Goal: Information Seeking & Learning: Learn about a topic

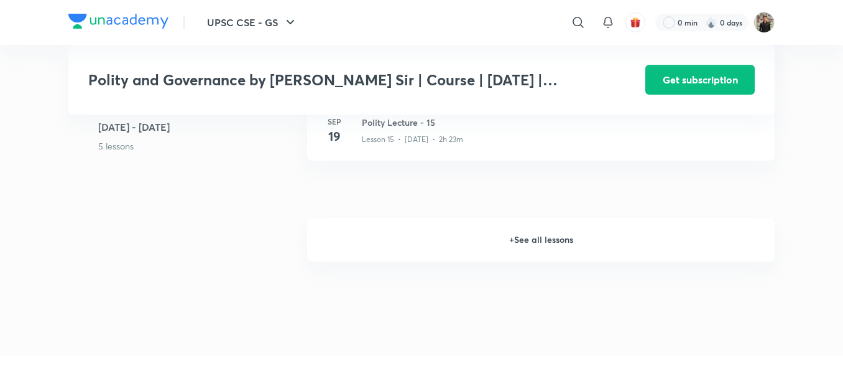
scroll to position [1523, 0]
click at [531, 254] on h6 "+ See all lessons" at bounding box center [541, 241] width 468 height 44
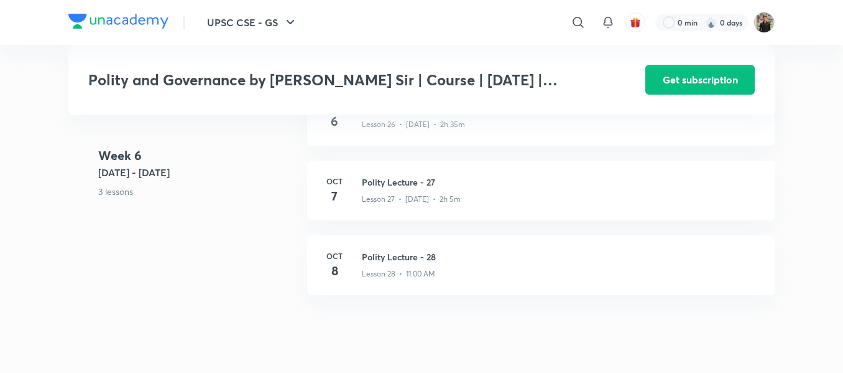
scroll to position [2561, 0]
click at [392, 190] on h3 "Polity Lecture - 27" at bounding box center [561, 183] width 398 height 13
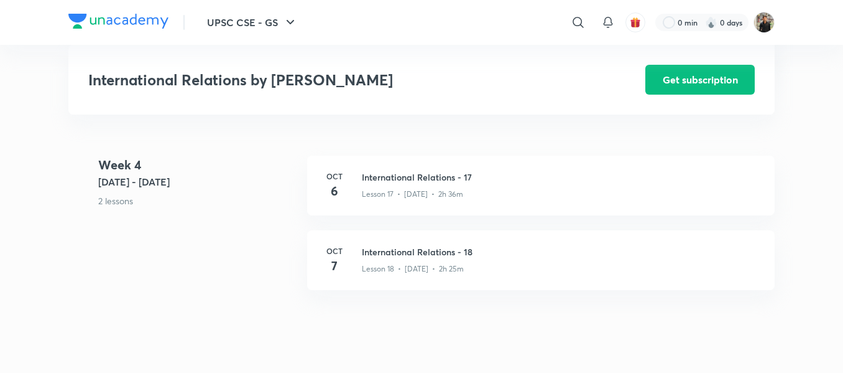
scroll to position [1809, 0]
click at [404, 248] on h3 "International Relations - 18" at bounding box center [561, 252] width 398 height 13
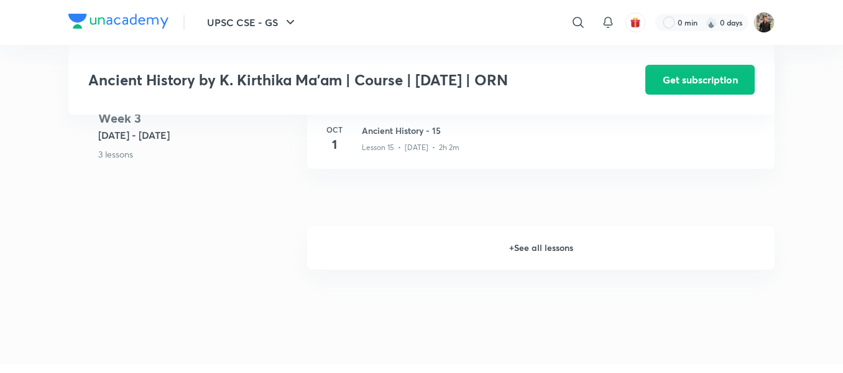
scroll to position [1599, 0]
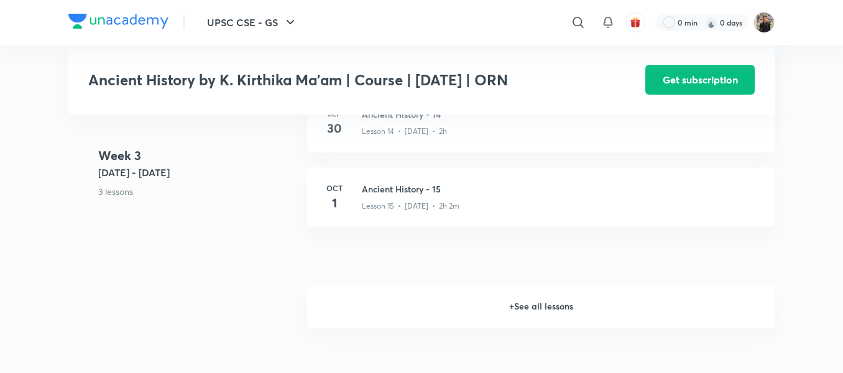
click at [517, 297] on h6 "+ See all lessons" at bounding box center [541, 306] width 468 height 44
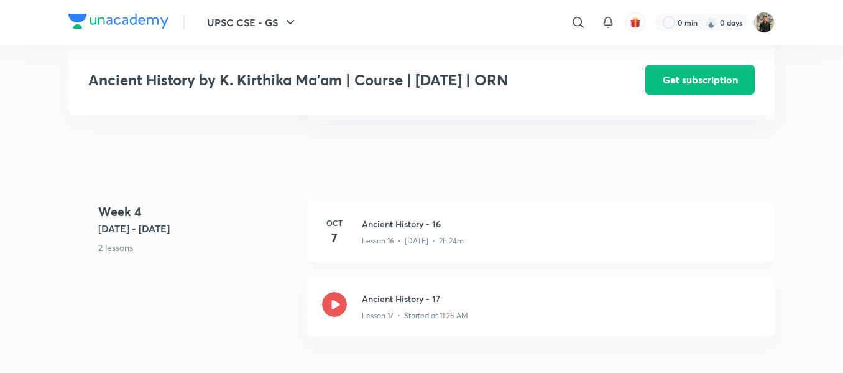
scroll to position [1706, 0]
click at [397, 213] on div "Oct 7 Ancient History - 16 Lesson 16 • Oct 7 • 2h 24m" at bounding box center [541, 233] width 468 height 60
click at [339, 302] on icon at bounding box center [334, 304] width 25 height 25
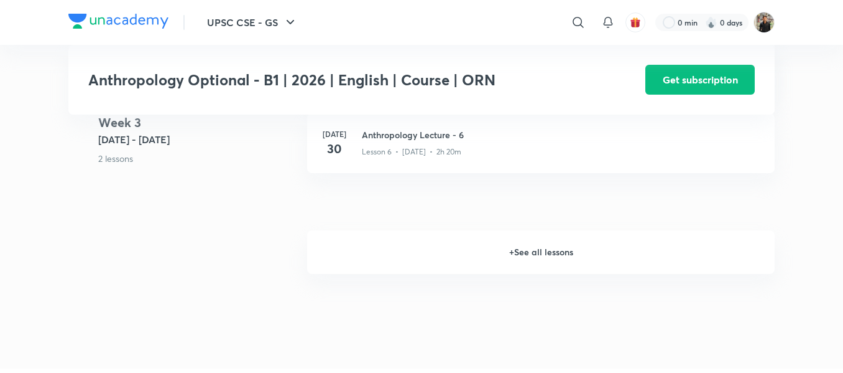
scroll to position [977, 0]
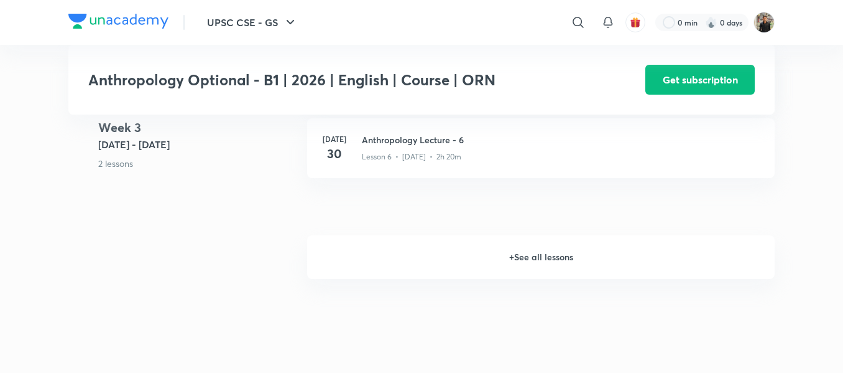
click at [527, 241] on h6 "+ See all lessons" at bounding box center [541, 257] width 468 height 44
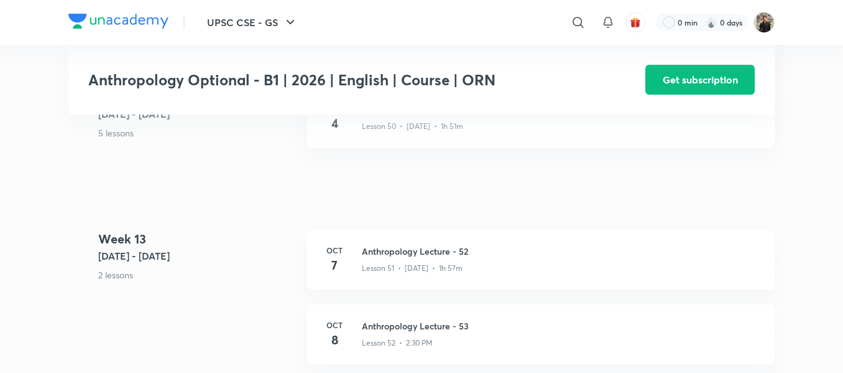
scroll to position [4895, 0]
click at [450, 246] on h3 "Anthropology Lecture - 52" at bounding box center [561, 252] width 398 height 13
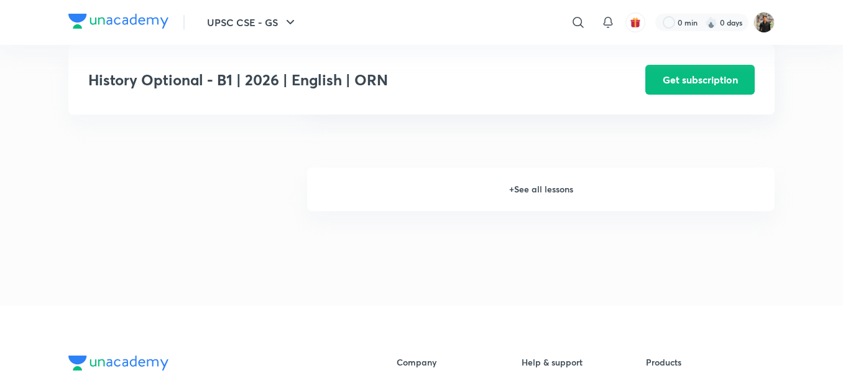
scroll to position [1026, 0]
click at [531, 196] on h6 "+ See all lessons" at bounding box center [541, 191] width 468 height 44
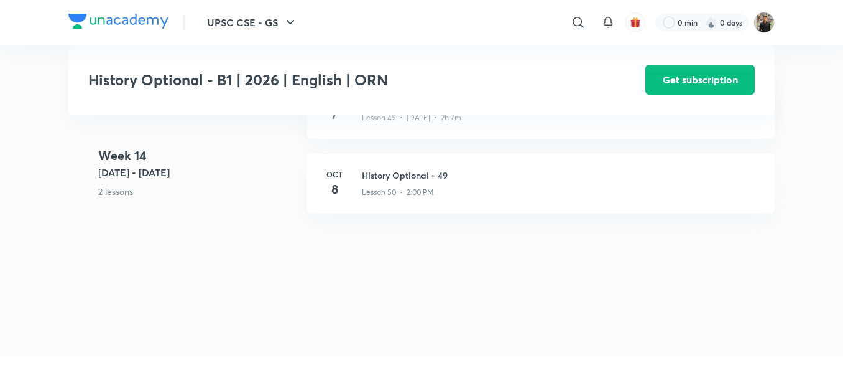
scroll to position [4906, 0]
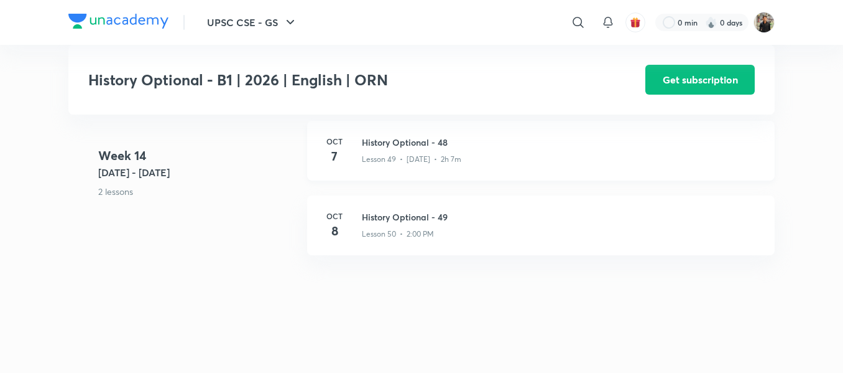
click at [399, 159] on div "Lesson 49 • Oct 7 • 2h 7m" at bounding box center [561, 157] width 398 height 16
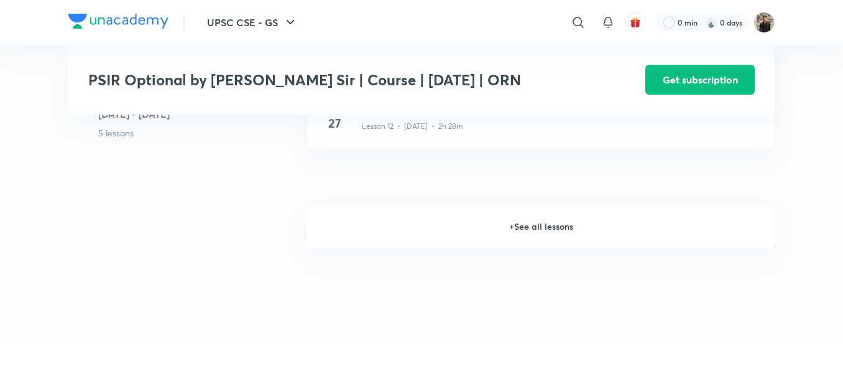
scroll to position [1312, 0]
click at [537, 226] on h6 "+ See all lessons" at bounding box center [541, 228] width 468 height 44
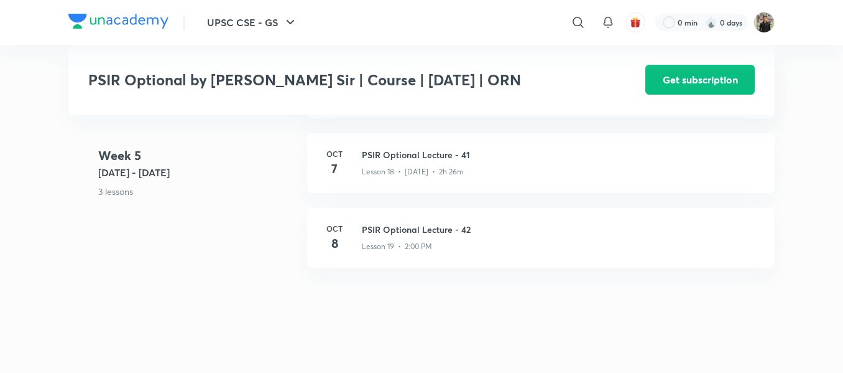
scroll to position [1818, 0]
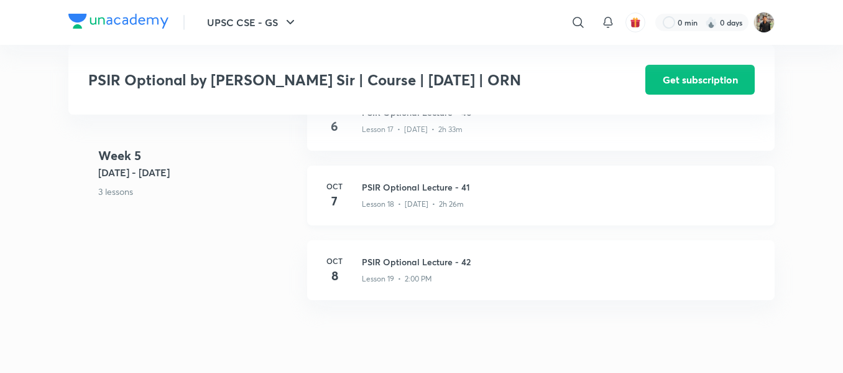
click at [389, 192] on h3 "PSIR Optional Lecture - 41" at bounding box center [561, 186] width 398 height 13
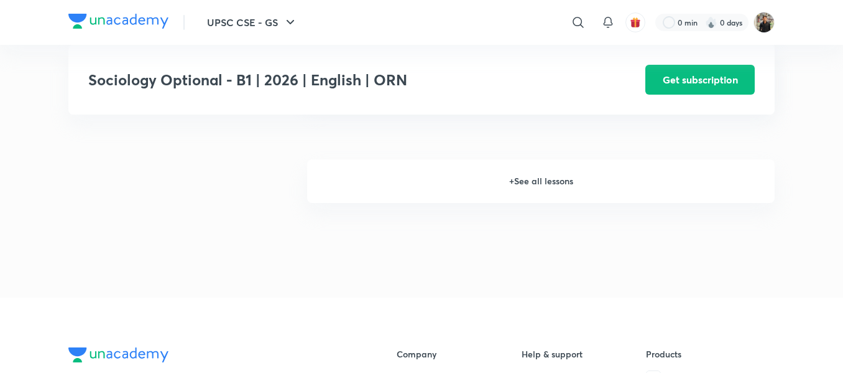
scroll to position [1031, 0]
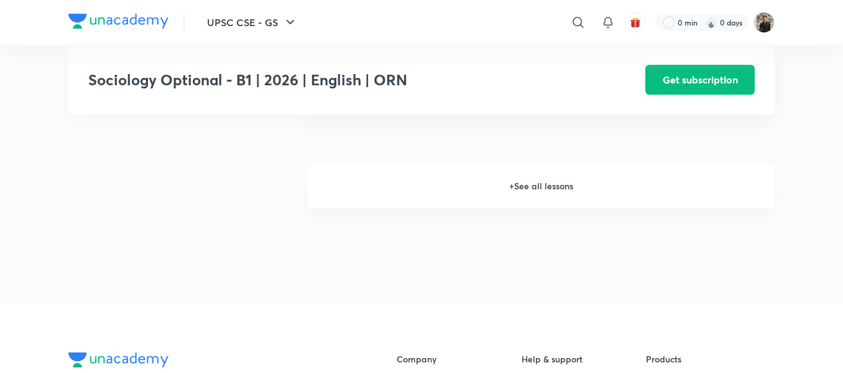
click at [530, 185] on h6 "+ See all lessons" at bounding box center [541, 186] width 468 height 44
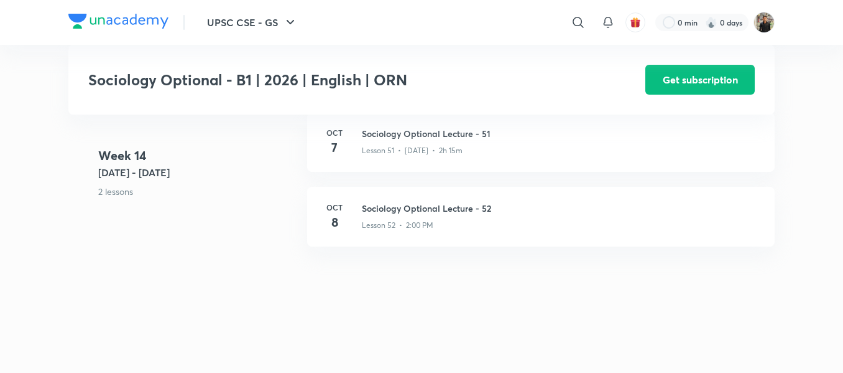
scroll to position [5063, 0]
click at [415, 144] on div "Lesson 51 • [DATE] • 2h 15m" at bounding box center [561, 149] width 398 height 16
